Goal: Task Accomplishment & Management: Complete application form

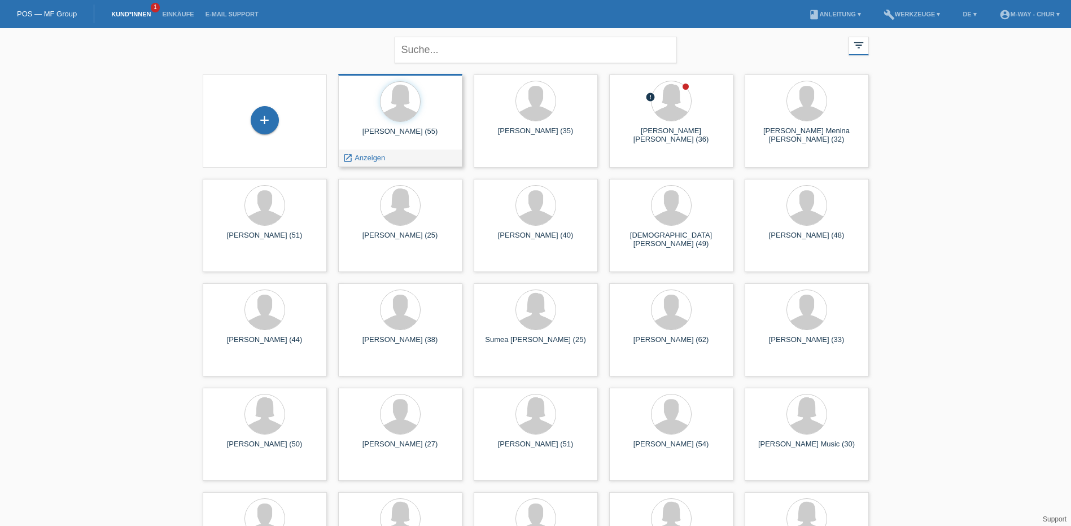
click at [403, 130] on div "Jacqueline Castellani (55)" at bounding box center [400, 136] width 106 height 18
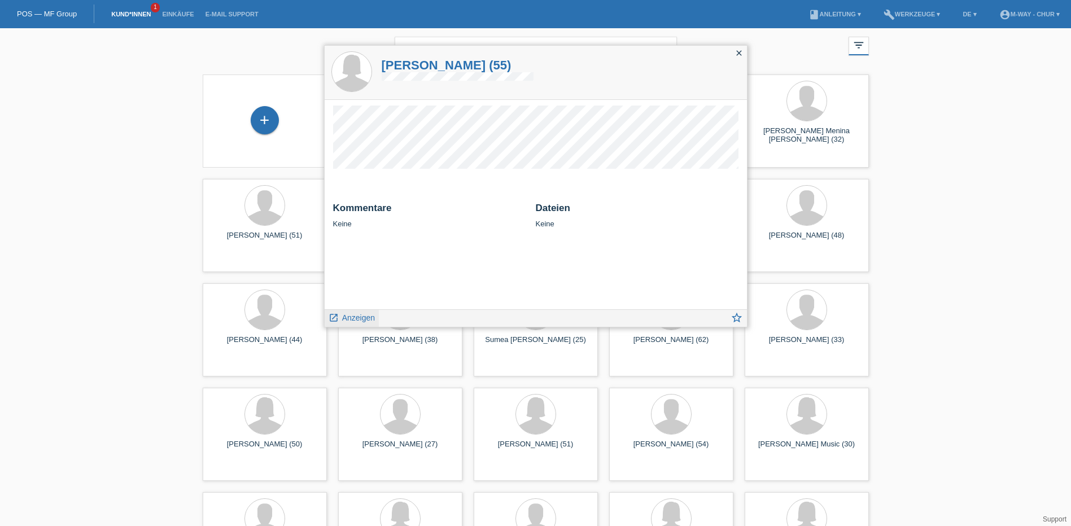
click at [365, 319] on span "Anzeigen" at bounding box center [358, 317] width 33 height 9
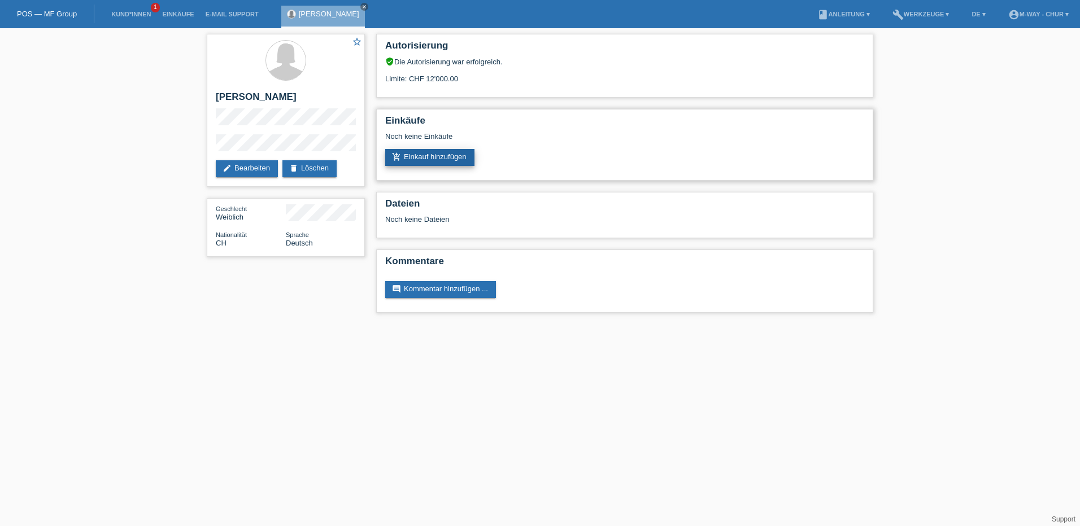
click at [451, 158] on link "add_shopping_cart Einkauf hinzufügen" at bounding box center [429, 157] width 89 height 17
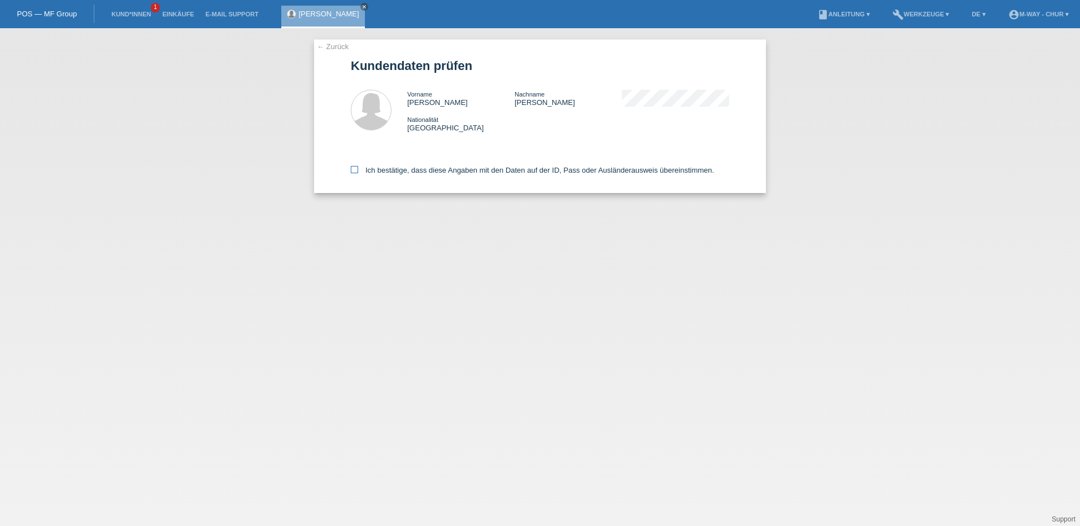
click at [351, 167] on icon at bounding box center [354, 169] width 7 height 7
click at [351, 167] on input "Ich bestätige, dass diese Angaben mit den Daten auf der ID, Pass oder Ausländer…" at bounding box center [354, 169] width 7 height 7
checkbox input "true"
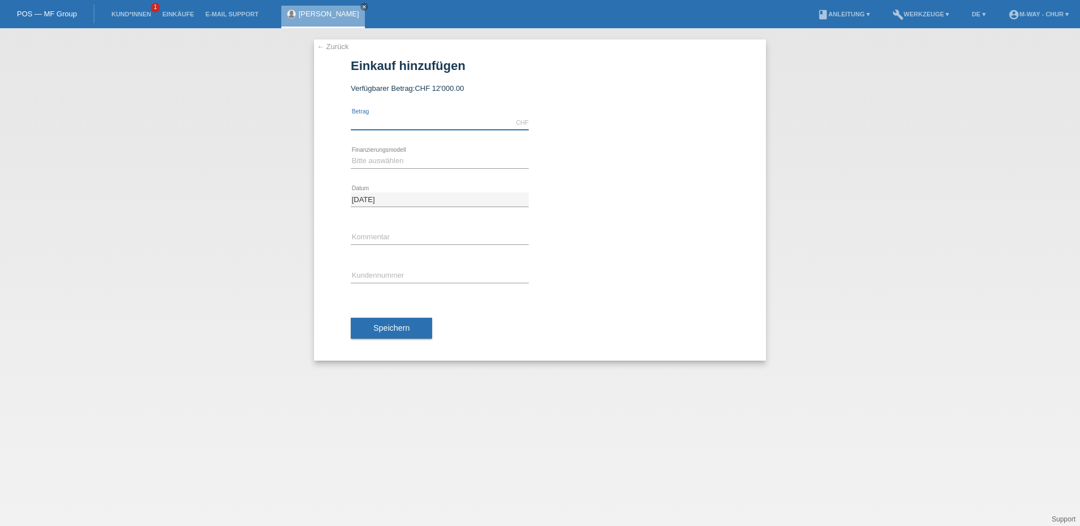
click at [404, 121] on input "text" at bounding box center [440, 123] width 178 height 14
type input "4035.25"
click at [376, 163] on select "Bitte auswählen Fixe Raten Kauf auf Rechnung mit Teilzahlungsoption" at bounding box center [440, 161] width 178 height 14
select select "77"
click at [351, 154] on select "Bitte auswählen Fixe Raten Kauf auf Rechnung mit Teilzahlungsoption" at bounding box center [440, 161] width 178 height 14
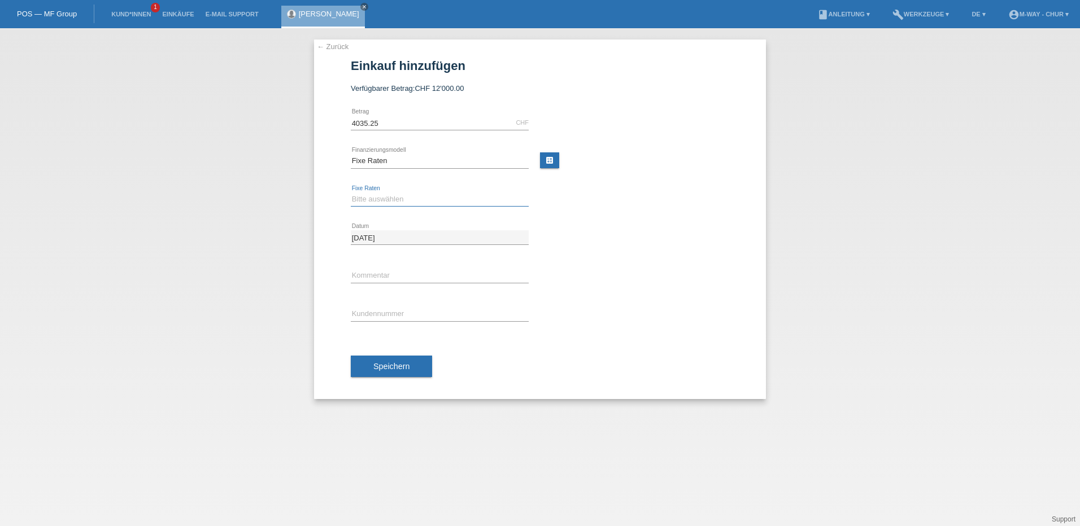
click at [377, 200] on select "Bitte auswählen 4 Raten 5 Raten 6 Raten 7 Raten 8 Raten 9 Raten 10 Raten 11 Rat…" at bounding box center [440, 200] width 178 height 14
select select "202"
click at [351, 193] on select "Bitte auswählen 4 Raten 5 Raten 6 Raten 7 Raten 8 Raten 9 Raten 10 Raten 11 Rat…" at bounding box center [440, 200] width 178 height 14
click at [381, 275] on input "text" at bounding box center [440, 276] width 178 height 14
type input "Beleg30757"
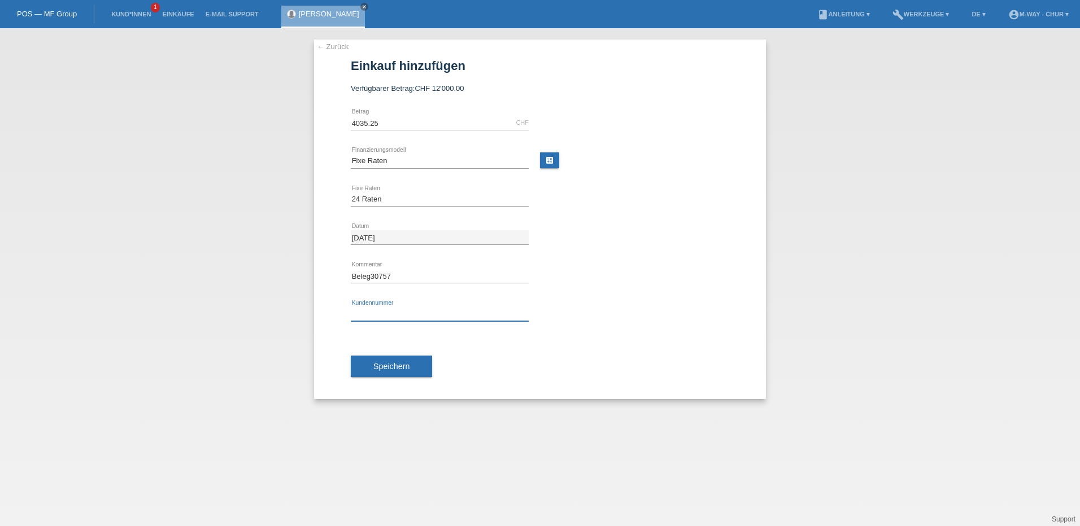
click at [374, 312] on input "text" at bounding box center [440, 314] width 178 height 14
type input "W123980"
click at [401, 364] on span "Speichern" at bounding box center [391, 366] width 36 height 9
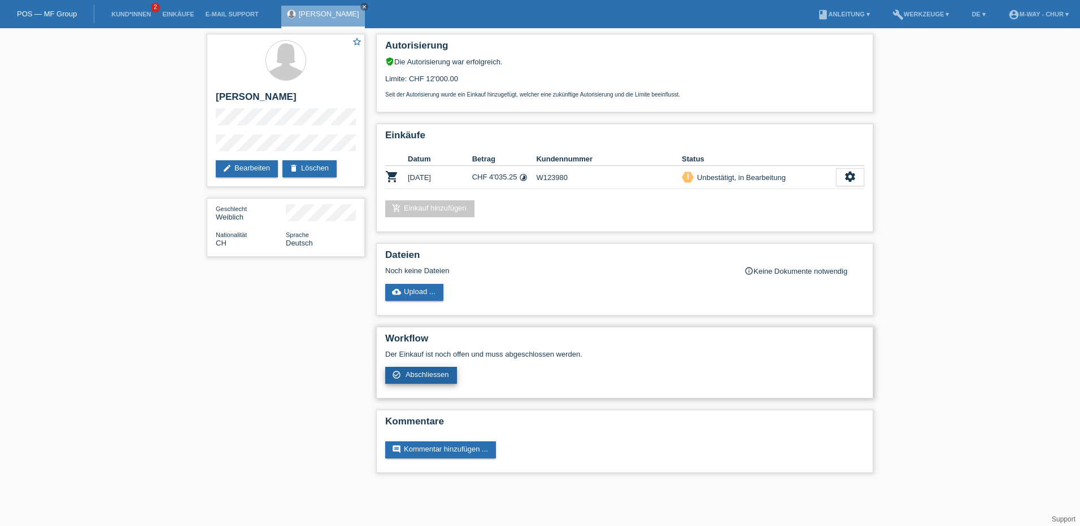
click at [414, 371] on span "Abschliessen" at bounding box center [427, 375] width 43 height 8
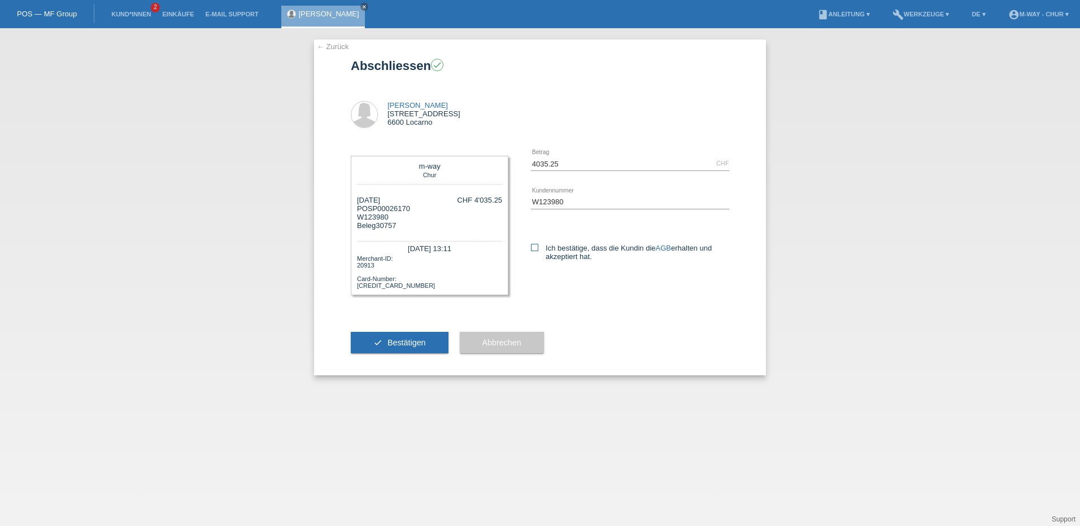
click at [531, 245] on icon at bounding box center [534, 247] width 7 height 7
click at [531, 245] on input "Ich bestätige, dass die Kundin die AGB erhalten und akzeptiert hat." at bounding box center [534, 247] width 7 height 7
checkbox input "true"
click at [398, 348] on button "check Bestätigen" at bounding box center [400, 342] width 98 height 21
